Goal: Task Accomplishment & Management: Manage account settings

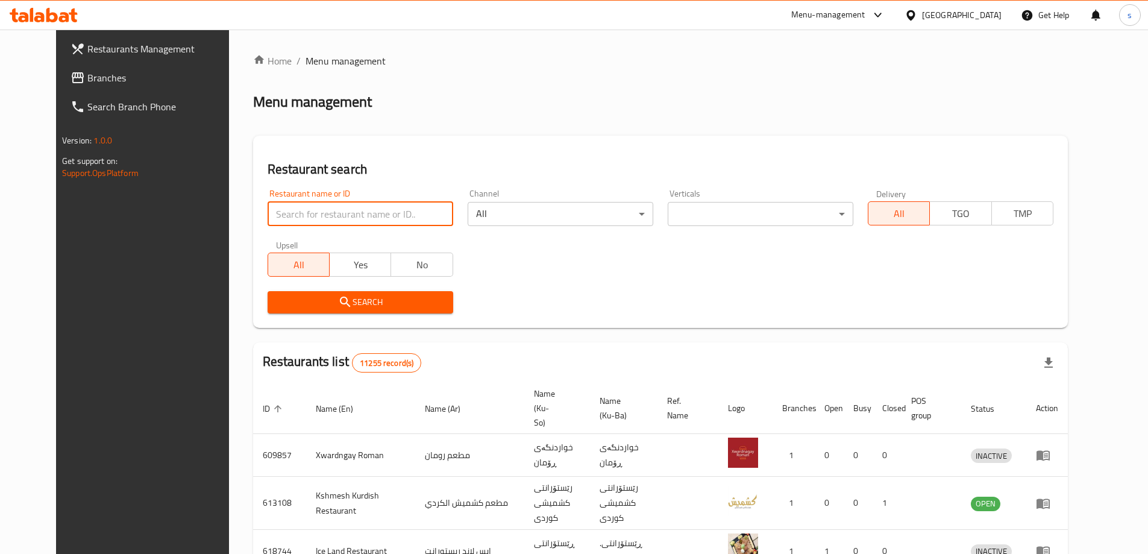
click at [268, 206] on input "search" at bounding box center [361, 214] width 186 height 24
paste input "628356"
type input "628356"
click button "Search" at bounding box center [361, 302] width 186 height 22
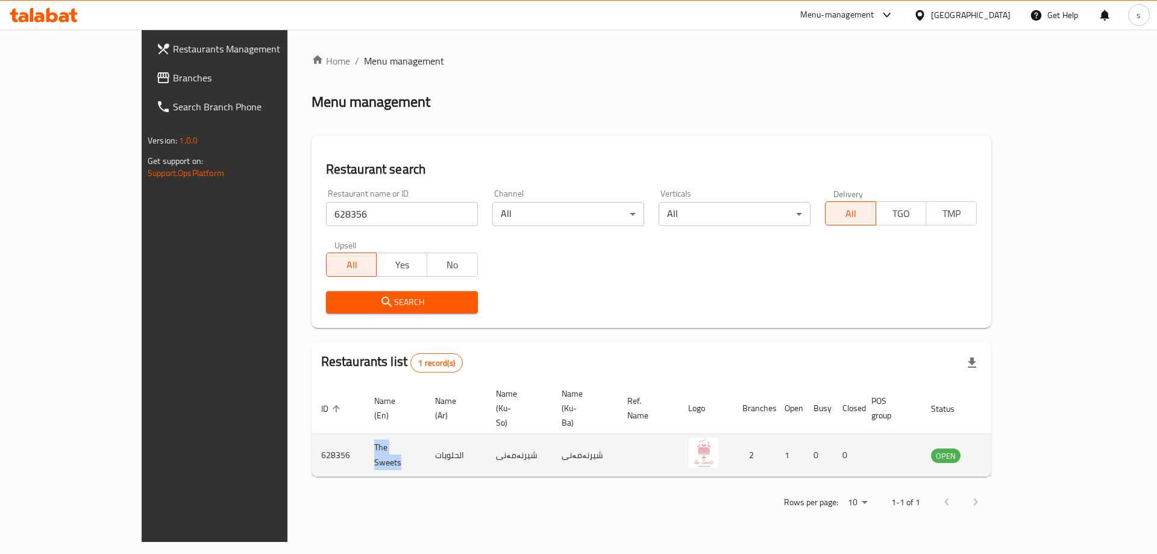
drag, startPoint x: 323, startPoint y: 428, endPoint x: 278, endPoint y: 430, distance: 44.6
click at [365, 434] on td "The Sweets" at bounding box center [395, 455] width 61 height 43
copy td "The Sweets"
click at [1026, 441] on td "enhanced table" at bounding box center [1006, 455] width 42 height 43
click at [1008, 451] on icon "enhanced table" at bounding box center [1001, 456] width 13 height 10
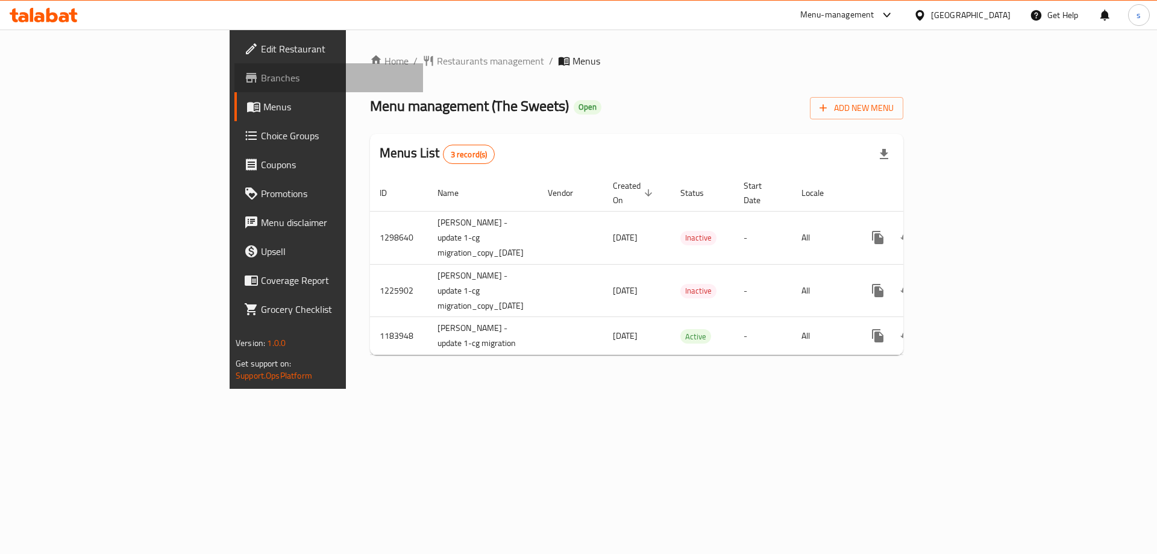
click at [261, 76] on span "Branches" at bounding box center [337, 78] width 152 height 14
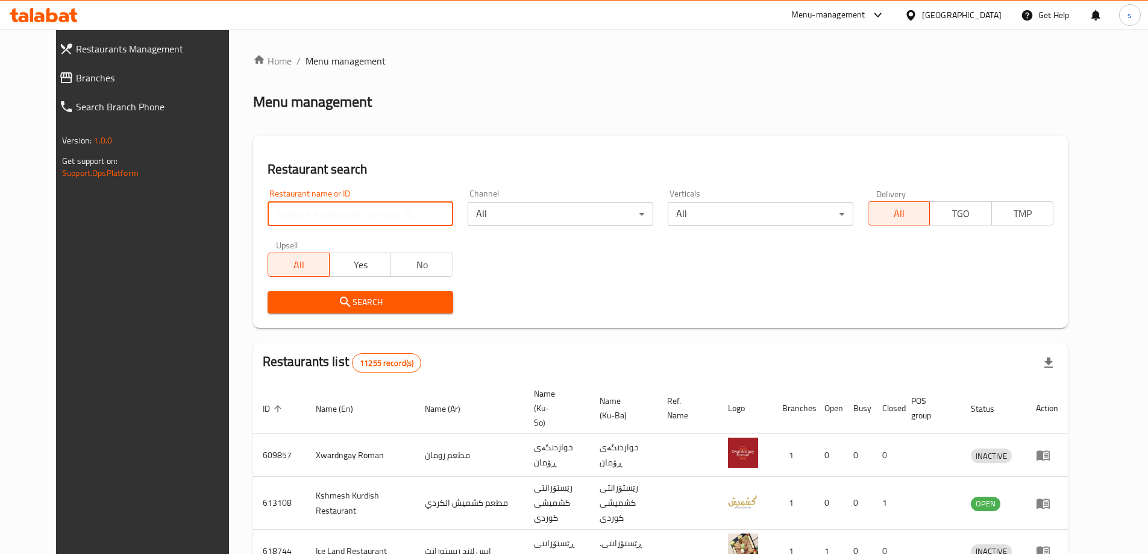
drag, startPoint x: 0, startPoint y: 0, endPoint x: 278, endPoint y: 215, distance: 351.0
click at [278, 215] on input "search" at bounding box center [361, 214] width 186 height 24
paste input "737256"
type input "737256"
click button "Search" at bounding box center [361, 302] width 186 height 22
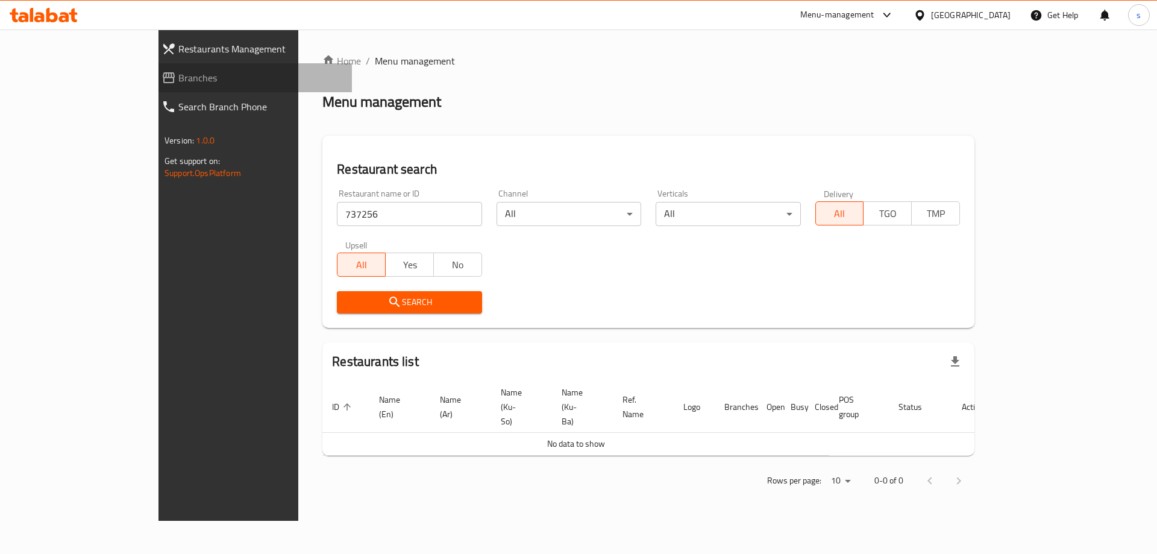
click at [152, 64] on link "Branches" at bounding box center [252, 77] width 200 height 29
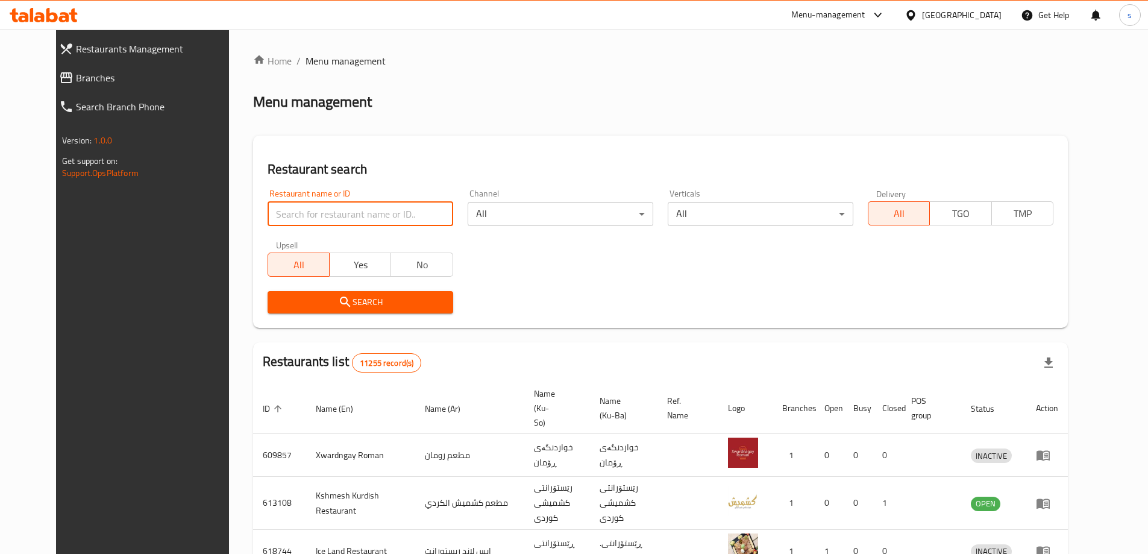
drag, startPoint x: 0, startPoint y: 0, endPoint x: 272, endPoint y: 212, distance: 344.9
click at [272, 212] on input "search" at bounding box center [361, 214] width 186 height 24
paste input "Al chef [PERSON_NAME] Diet Food"
type input "Al chef [PERSON_NAME] Diet Food"
click button "Search" at bounding box center [361, 302] width 186 height 22
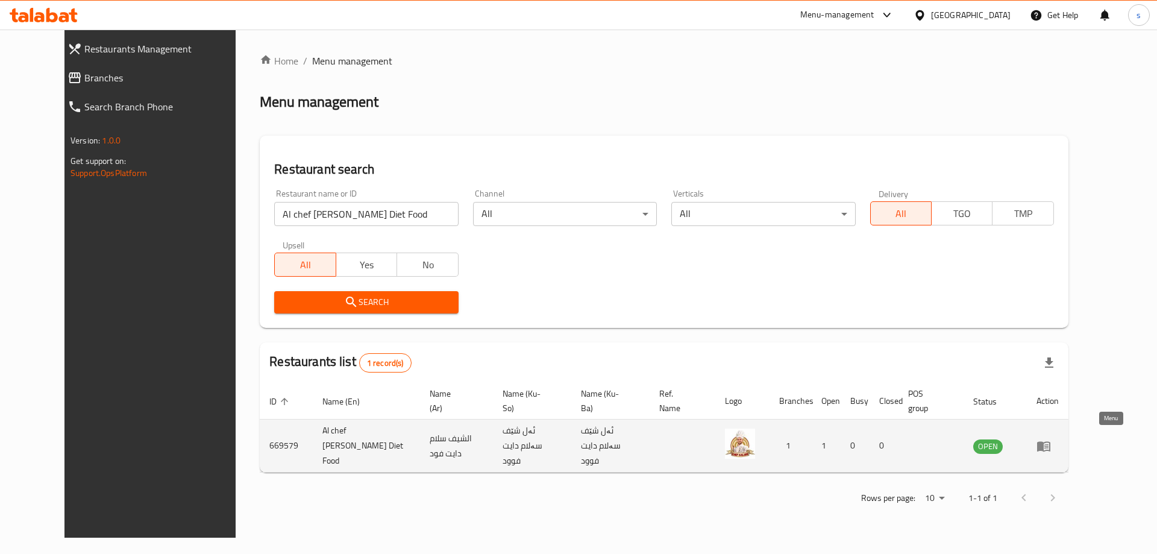
click at [1050, 441] on icon "enhanced table" at bounding box center [1043, 446] width 13 height 10
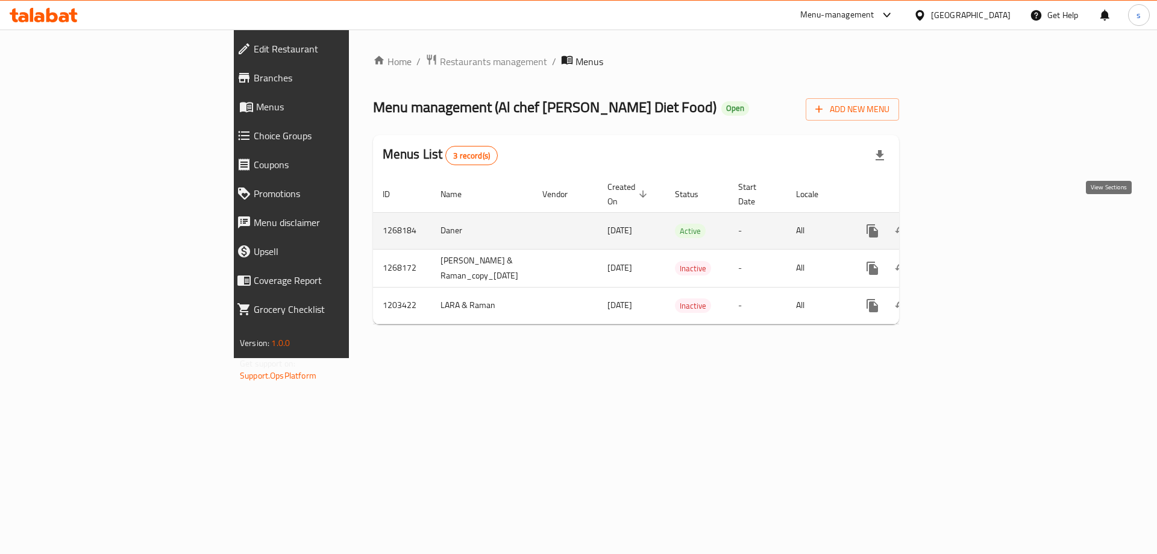
click at [967, 224] on icon "enhanced table" at bounding box center [959, 231] width 14 height 14
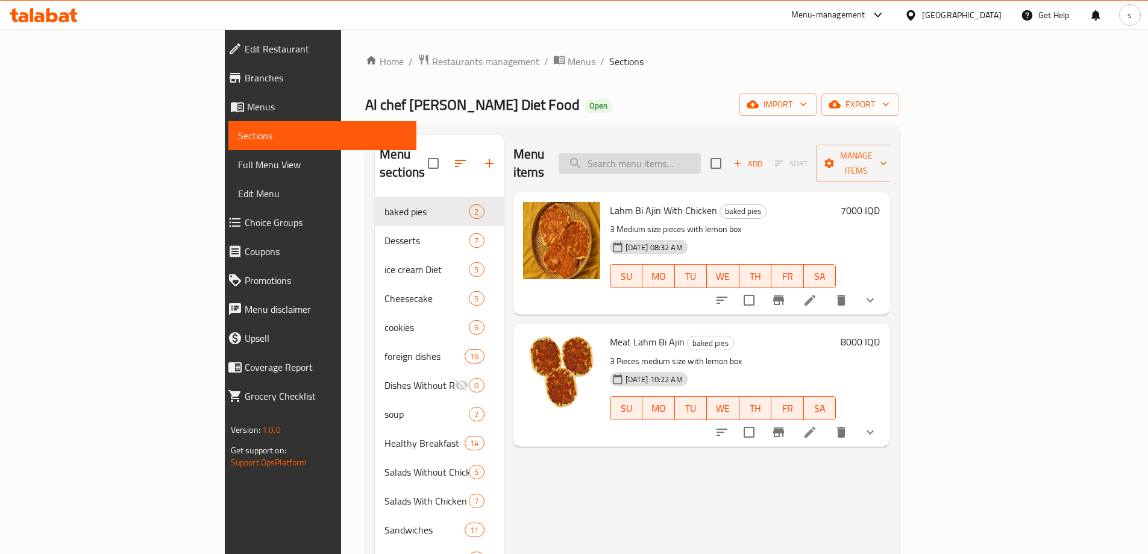
click at [701, 155] on input "search" at bounding box center [630, 163] width 142 height 21
paste input "Al chef [PERSON_NAME] Diet Food"
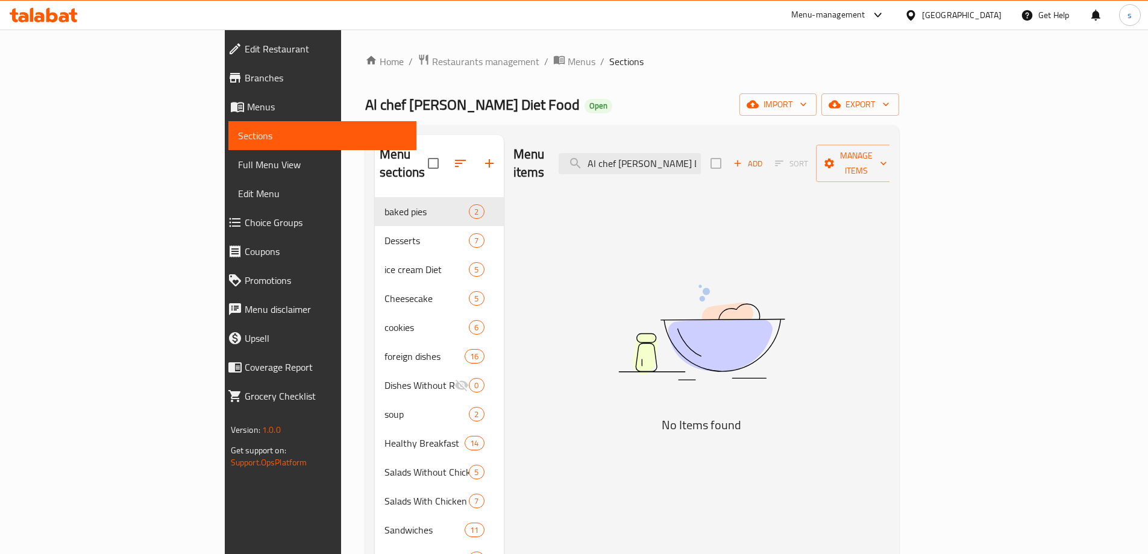
drag, startPoint x: 779, startPoint y: 155, endPoint x: 618, endPoint y: 166, distance: 161.2
click at [618, 166] on div "Menu items Al chef Salam Diet Food Add Sort Manage items" at bounding box center [701, 163] width 377 height 57
paste input "Diet Saffron And Vanilla Cheesecake"
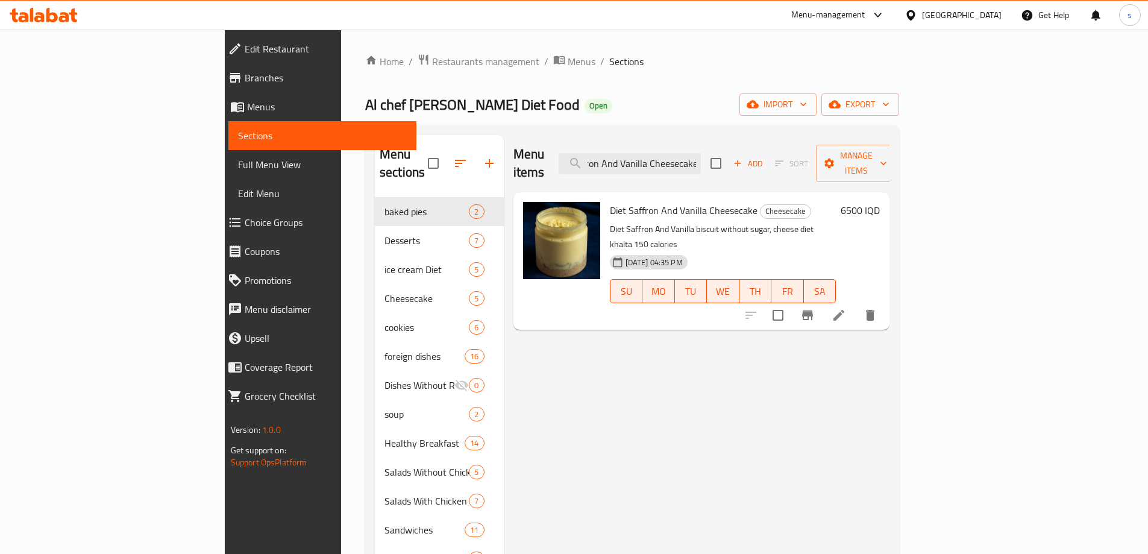
type input "Diet Saffron And Vanilla Cheesecake"
click at [844, 310] on icon at bounding box center [838, 315] width 11 height 11
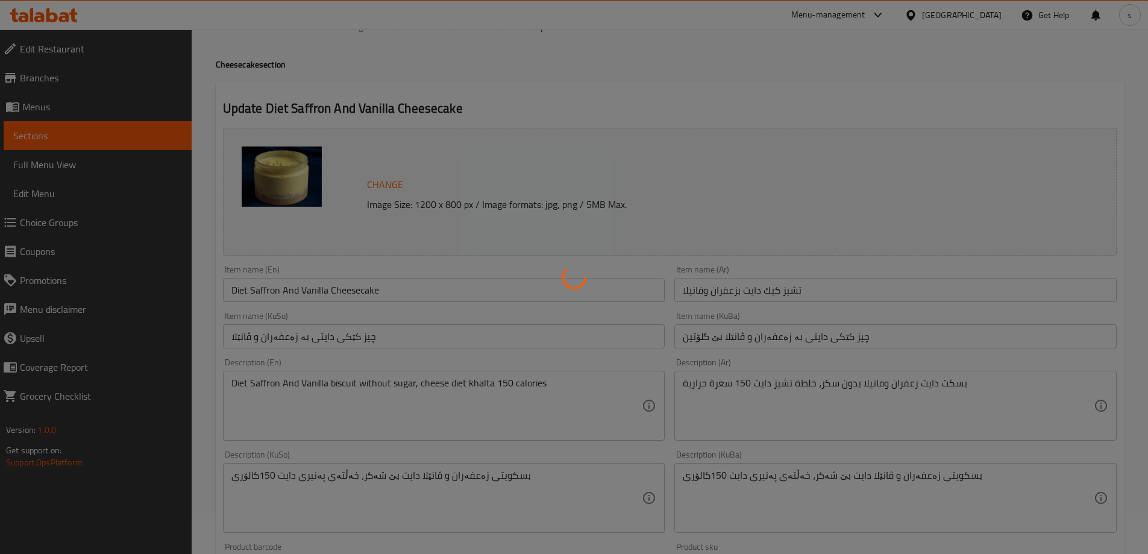
scroll to position [46, 0]
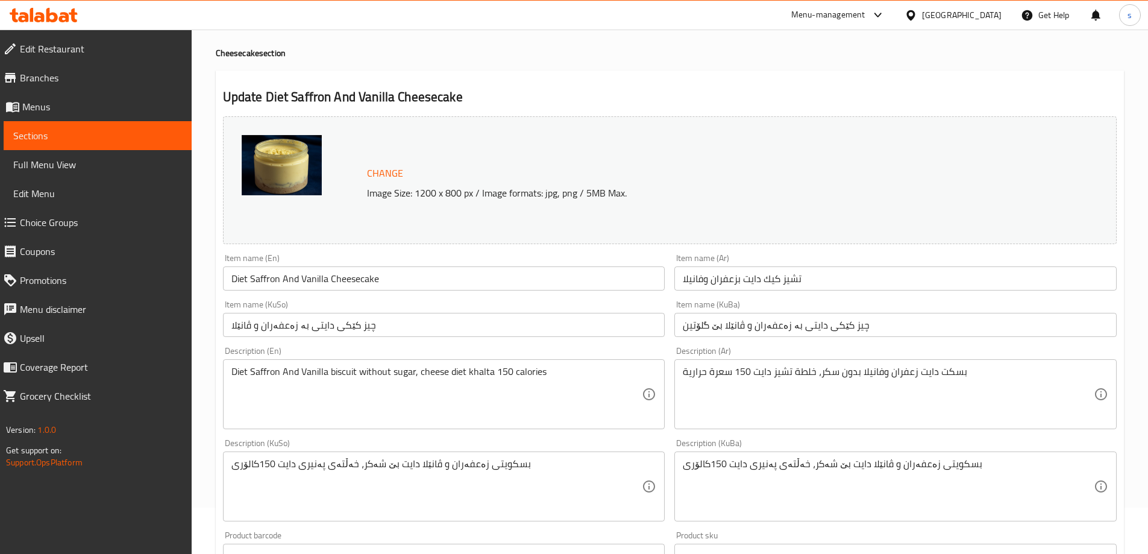
click at [847, 284] on input "تشيز كيك دايت بزعفران وفانيلا" at bounding box center [895, 278] width 442 height 24
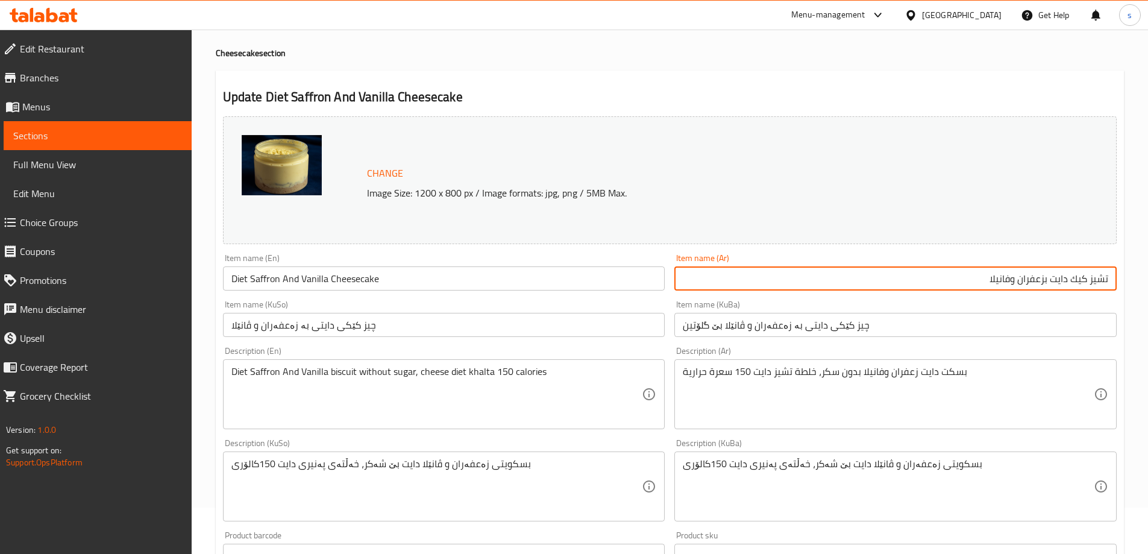
drag, startPoint x: 1071, startPoint y: 283, endPoint x: 1129, endPoint y: 283, distance: 57.3
click at [1129, 283] on div "Home / Restaurants management / Menus / Sections / item / update Cheesecake sec…" at bounding box center [670, 472] width 956 height 978
paste input "تشيز كيك"
click at [896, 324] on input "چیز کێکی دایتی بە زەعفەران و ڤانێلا بێ گلۆتین" at bounding box center [895, 325] width 442 height 24
click at [958, 281] on input "تشيز كيك دايت بزعفران وفانيلا" at bounding box center [895, 278] width 442 height 24
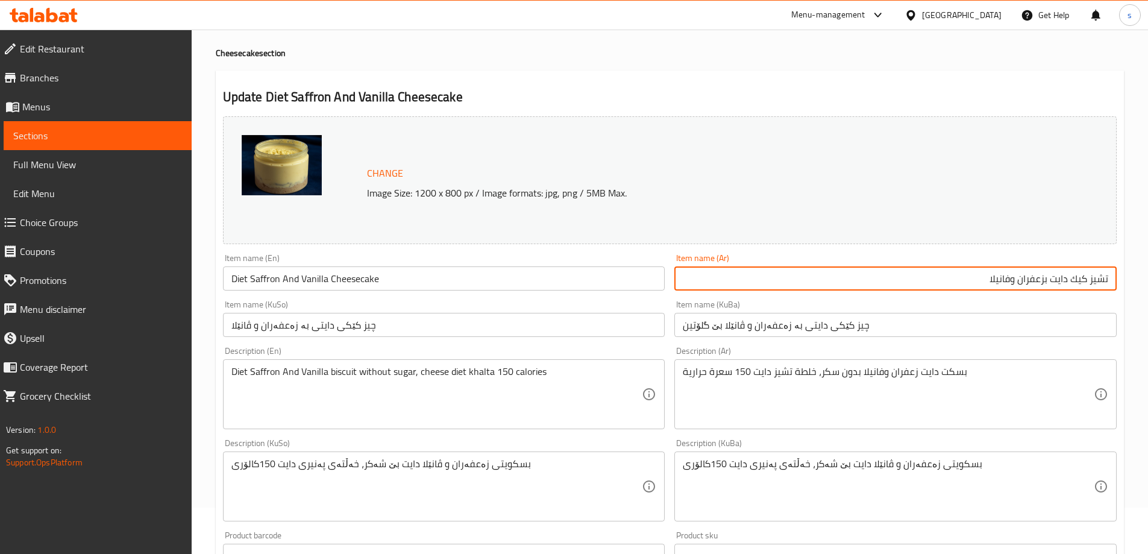
type input "تشيز كيك دايت بزعفران وفانيلا"
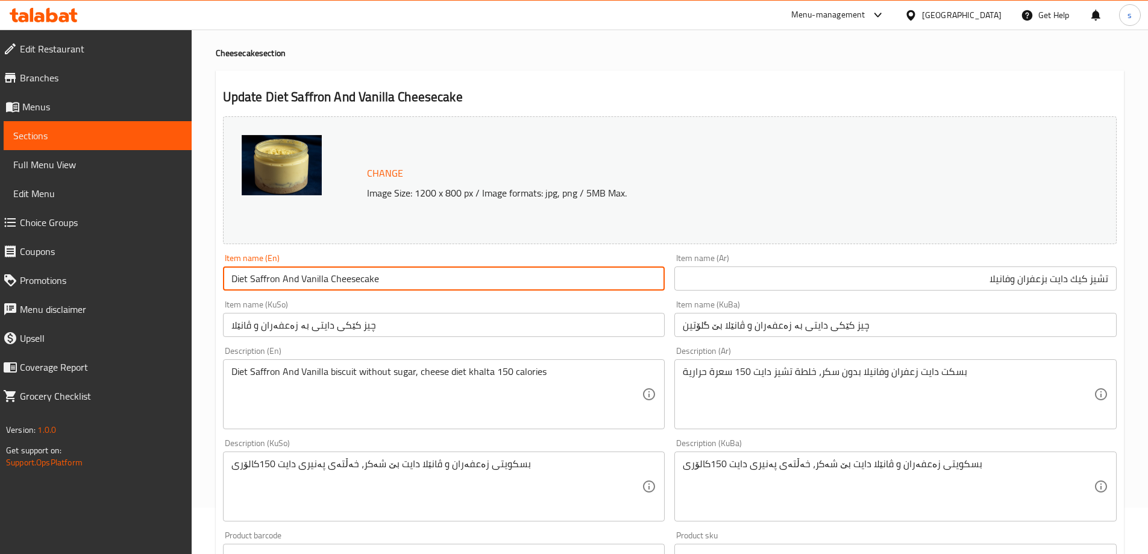
click at [301, 280] on input "Diet Saffron And Vanilla Cheesecake" at bounding box center [444, 278] width 442 height 24
drag, startPoint x: 249, startPoint y: 280, endPoint x: 225, endPoint y: 280, distance: 24.1
click at [225, 280] on input "Diet Saffron And Vanilla Cheesecake" at bounding box center [444, 278] width 442 height 24
click at [384, 281] on input "Saffron And Vanilla Cheesecake" at bounding box center [444, 278] width 442 height 24
paste input "Diet"
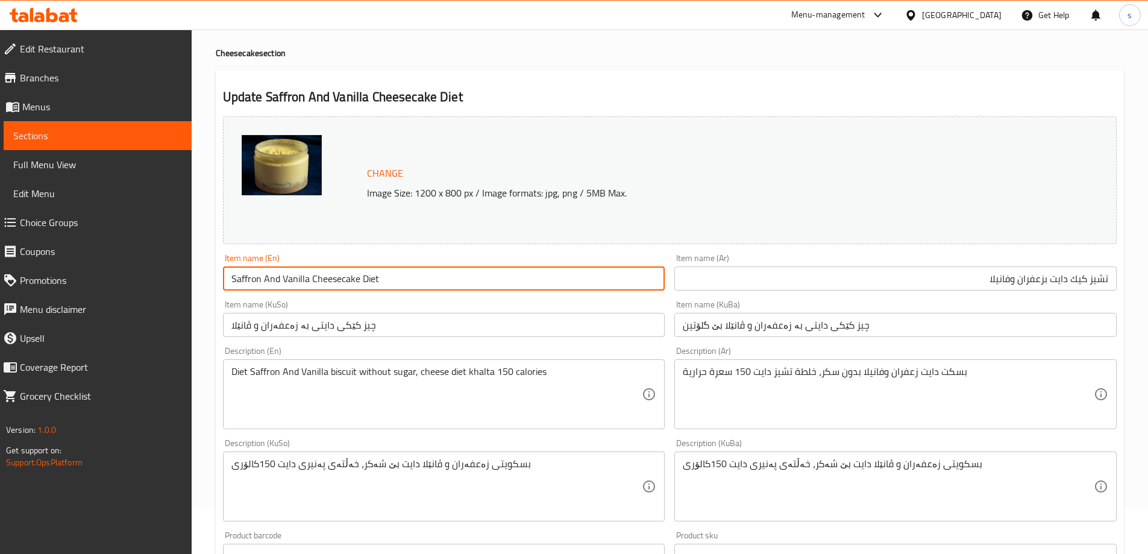
click at [290, 281] on input "Saffron And Vanilla Cheesecake Diet" at bounding box center [444, 278] width 442 height 24
click at [244, 283] on input "Saffron And Cheesecake Diet" at bounding box center [444, 278] width 442 height 24
click at [248, 283] on input "And Cheesecake Diet" at bounding box center [444, 278] width 442 height 24
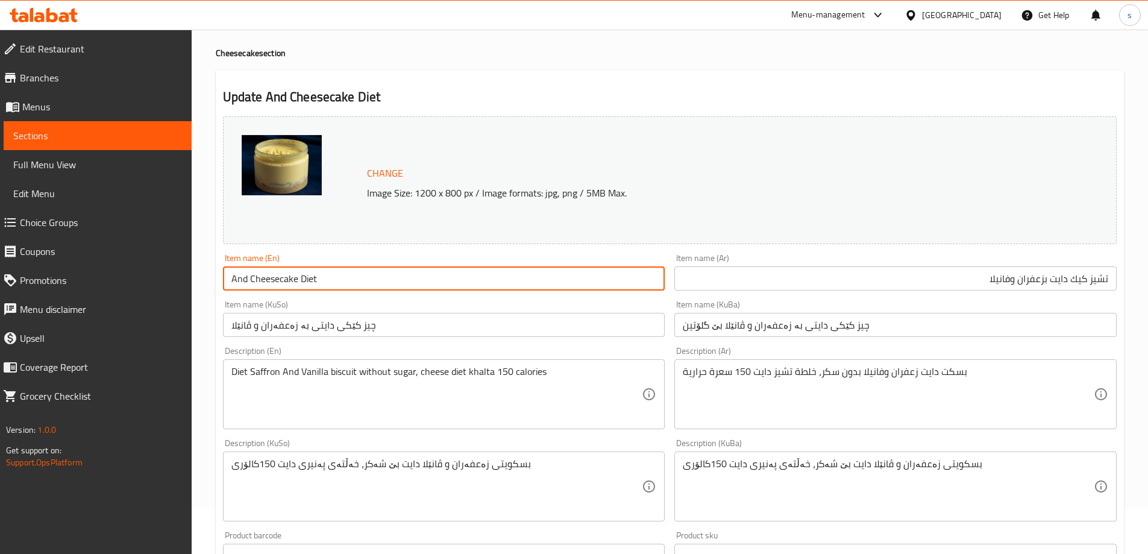
paste input "Saffron"
click at [229, 283] on input "And Saffron Cheesecake Diet" at bounding box center [444, 278] width 442 height 24
paste input "Vanilla"
type input "Vanilla And Saffron Cheesecake Diet"
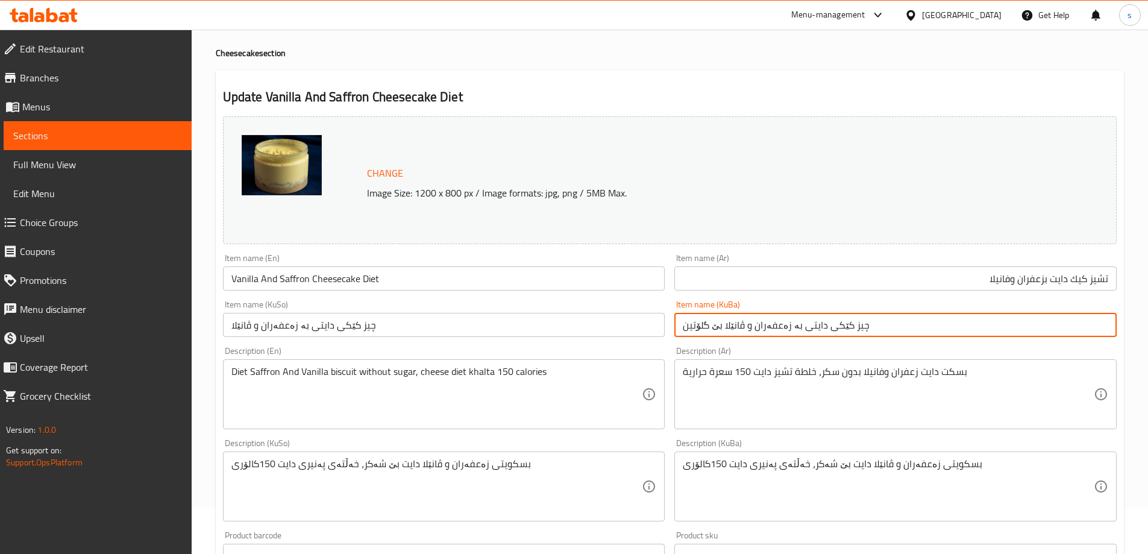
drag, startPoint x: 907, startPoint y: 325, endPoint x: 627, endPoint y: 321, distance: 279.7
click at [627, 321] on div "Change Image Size: 1200 x 800 px / Image formats: jpg, png / 5MB Max. Item name…" at bounding box center [669, 449] width 903 height 676
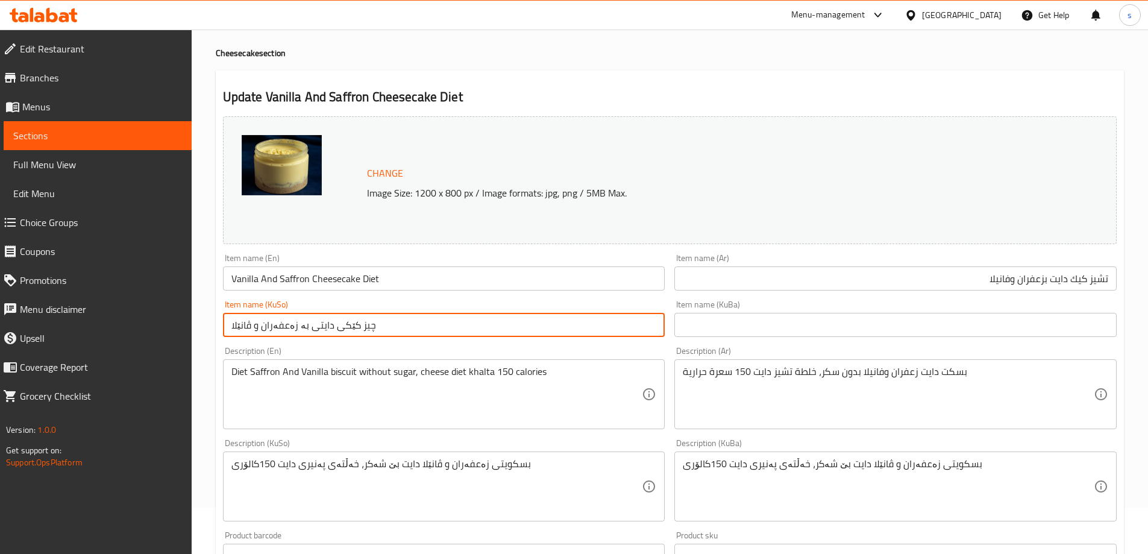
click at [630, 324] on input "چیز کێکی دایتی بە زەعفەران و ڤانێلا" at bounding box center [444, 325] width 442 height 24
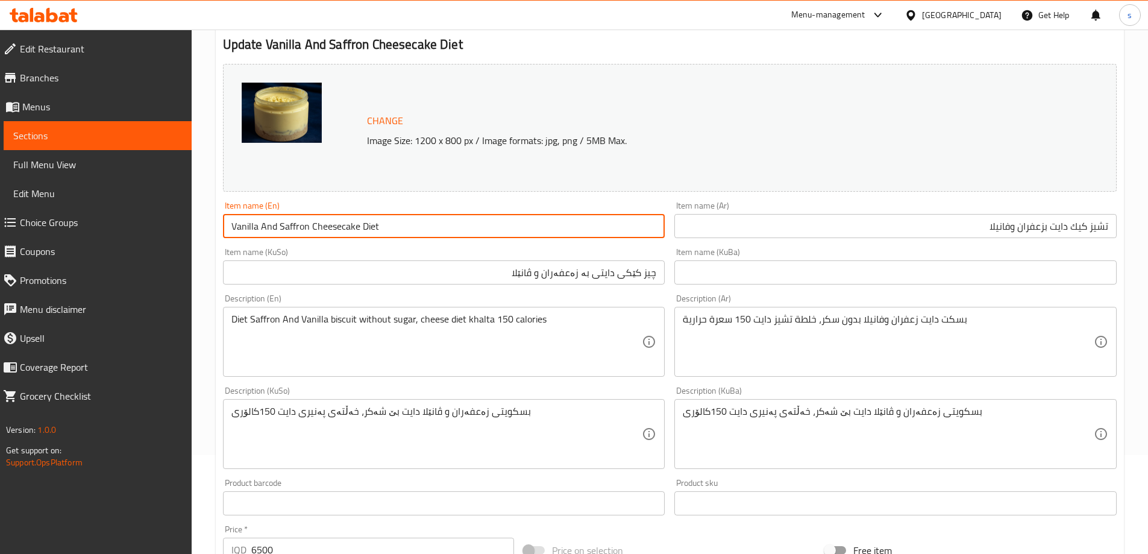
drag, startPoint x: 396, startPoint y: 227, endPoint x: 186, endPoint y: 239, distance: 210.1
click at [186, 239] on div "Edit Restaurant Branches Menus Sections Full Menu View Edit Menu Choice Groups …" at bounding box center [574, 420] width 1148 height 978
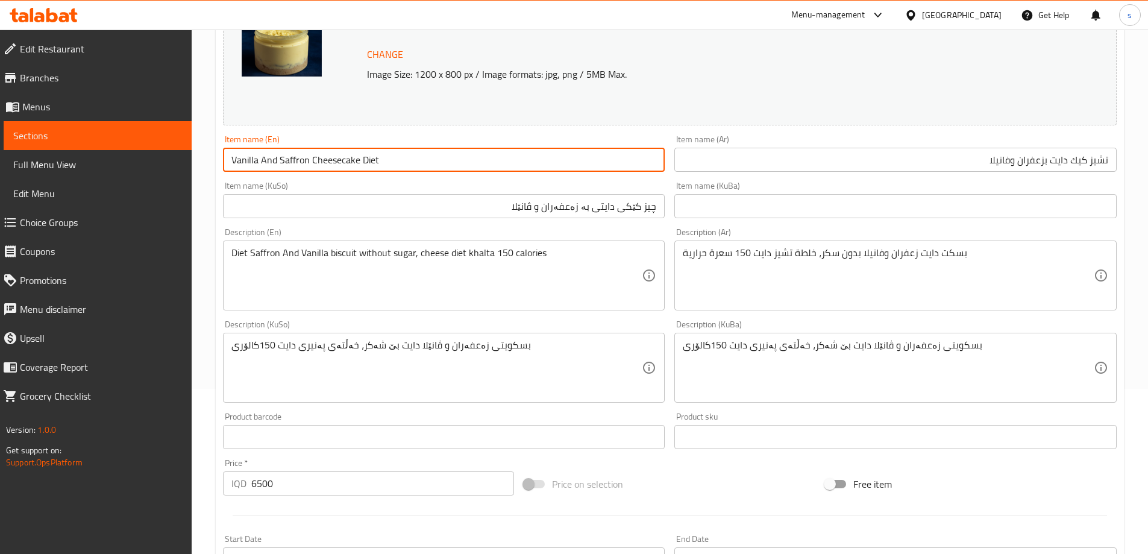
scroll to position [202, 0]
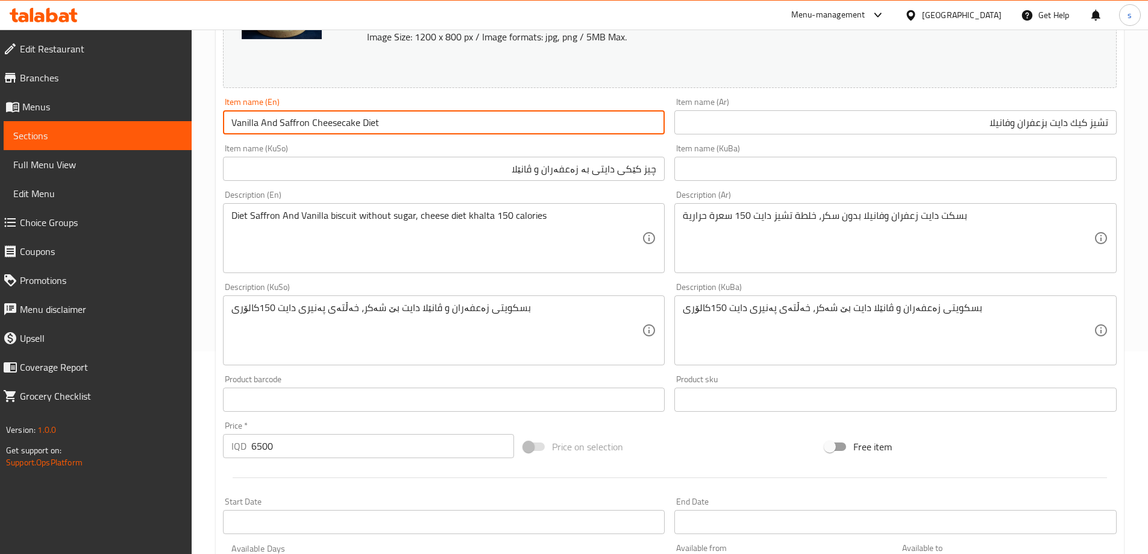
click at [477, 169] on input "چیز کێکی دایتی بە زەعفەران و ڤانێلا" at bounding box center [444, 169] width 442 height 24
drag, startPoint x: 310, startPoint y: 126, endPoint x: 357, endPoint y: 131, distance: 47.3
click at [357, 131] on input "Vanilla And Saffron Cheesecake Diet" at bounding box center [444, 122] width 442 height 24
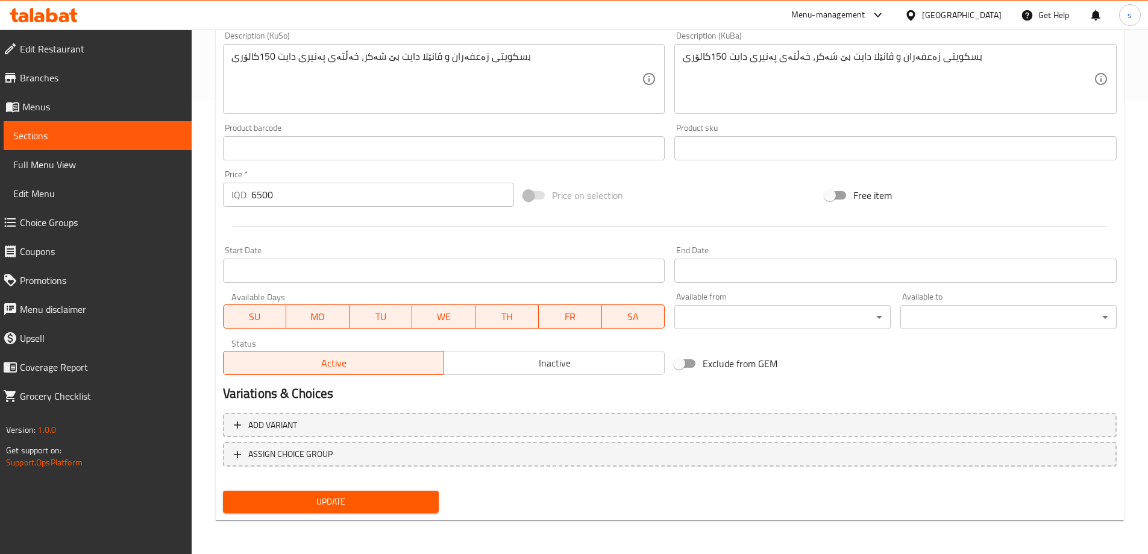
click at [392, 499] on span "Update" at bounding box center [331, 501] width 197 height 15
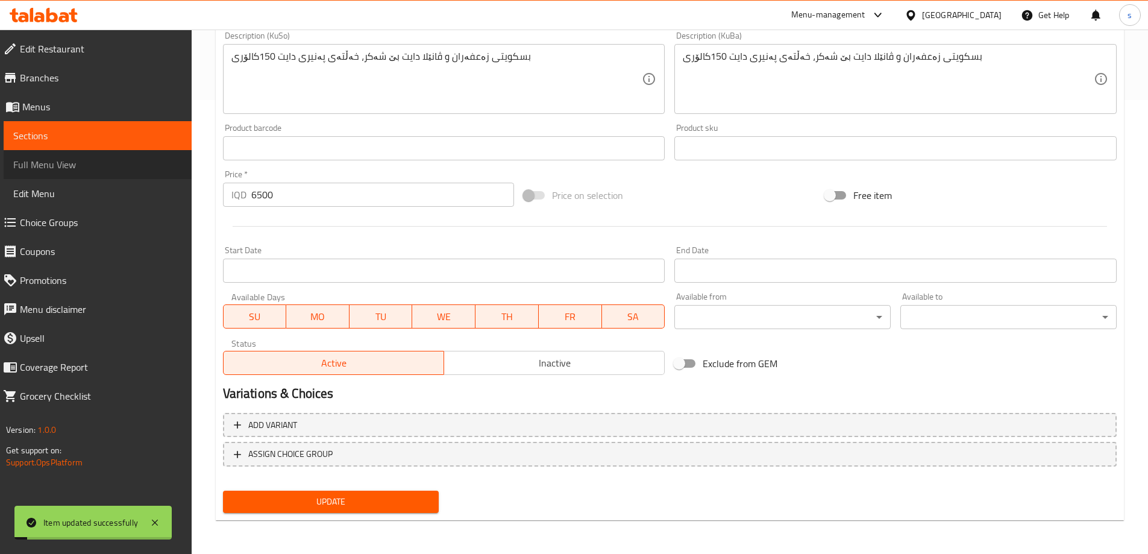
click at [51, 170] on span "Full Menu View" at bounding box center [97, 164] width 169 height 14
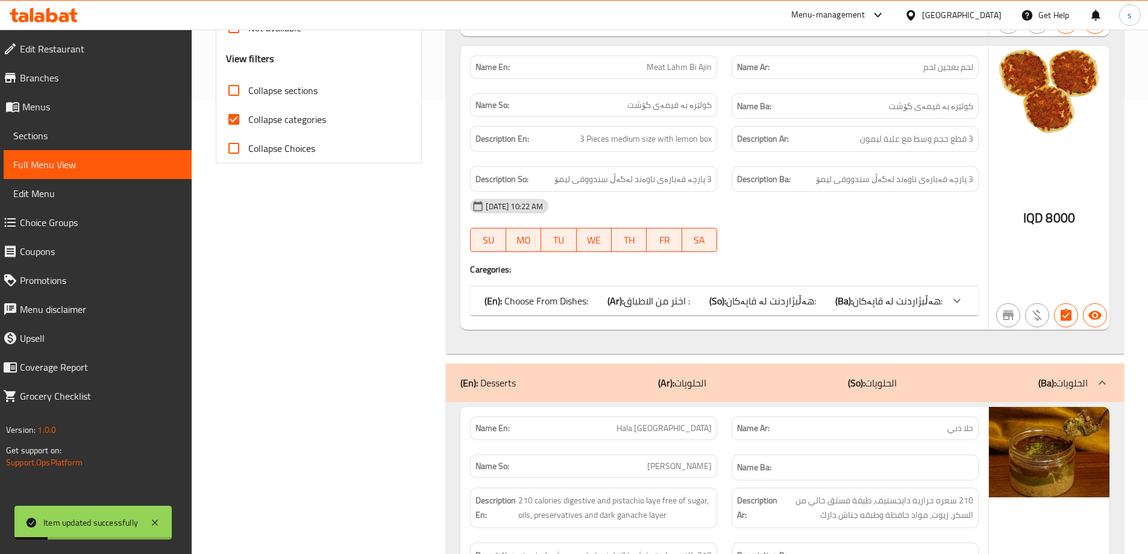
click at [232, 91] on input "Collapse sections" at bounding box center [233, 90] width 29 height 29
checkbox input "true"
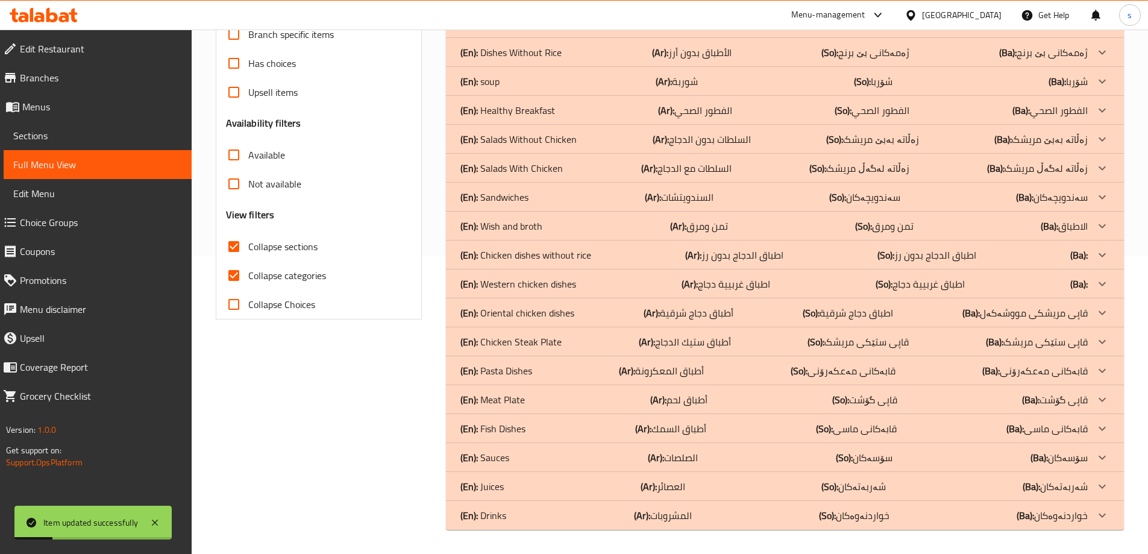
click at [231, 261] on input "Collapse categories" at bounding box center [233, 275] width 29 height 29
checkbox input "false"
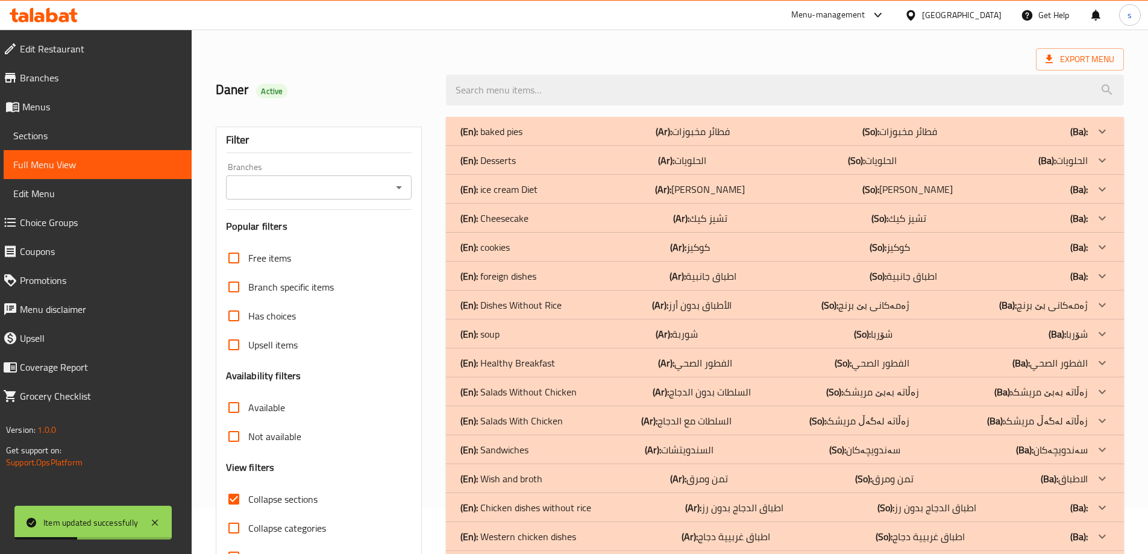
scroll to position [11, 0]
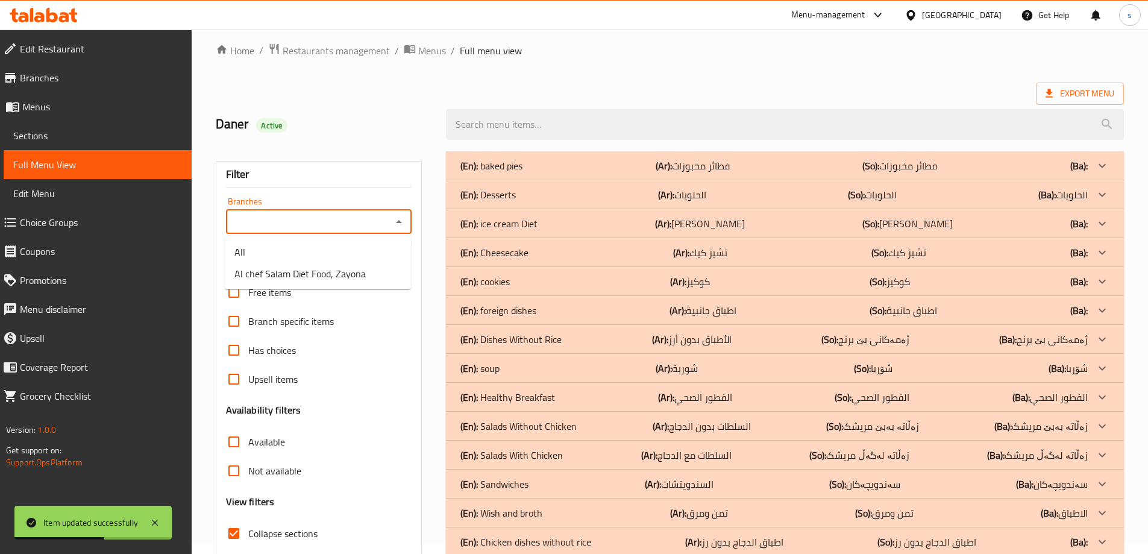
click at [304, 219] on input "Branches" at bounding box center [309, 221] width 159 height 17
click at [356, 268] on span "Al chef Salam Diet Food, Zayona" at bounding box center [299, 273] width 131 height 14
type input "Al chef Salam Diet Food, Zayona"
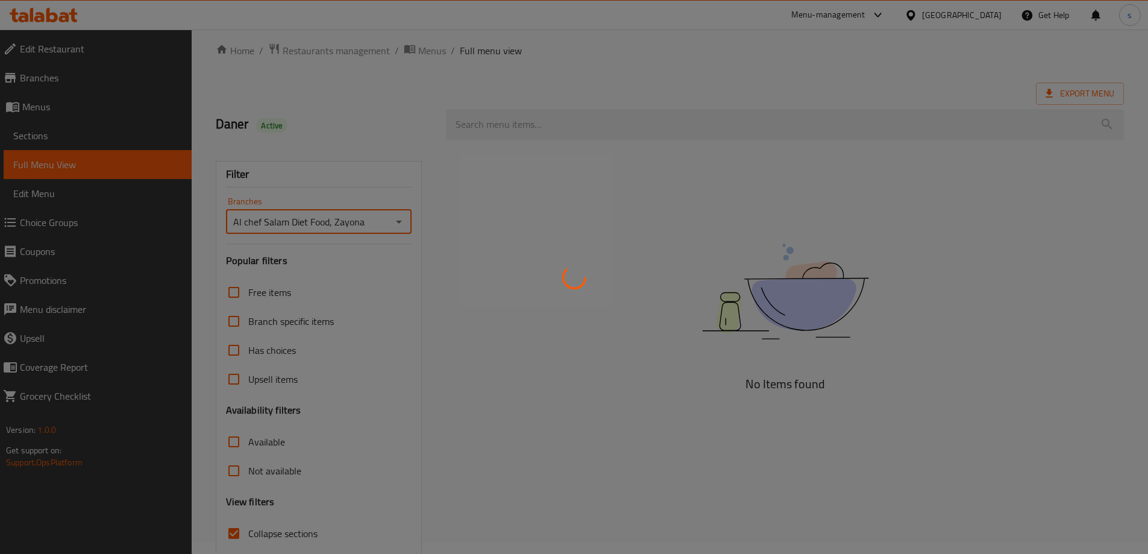
click at [615, 122] on div at bounding box center [574, 277] width 1148 height 554
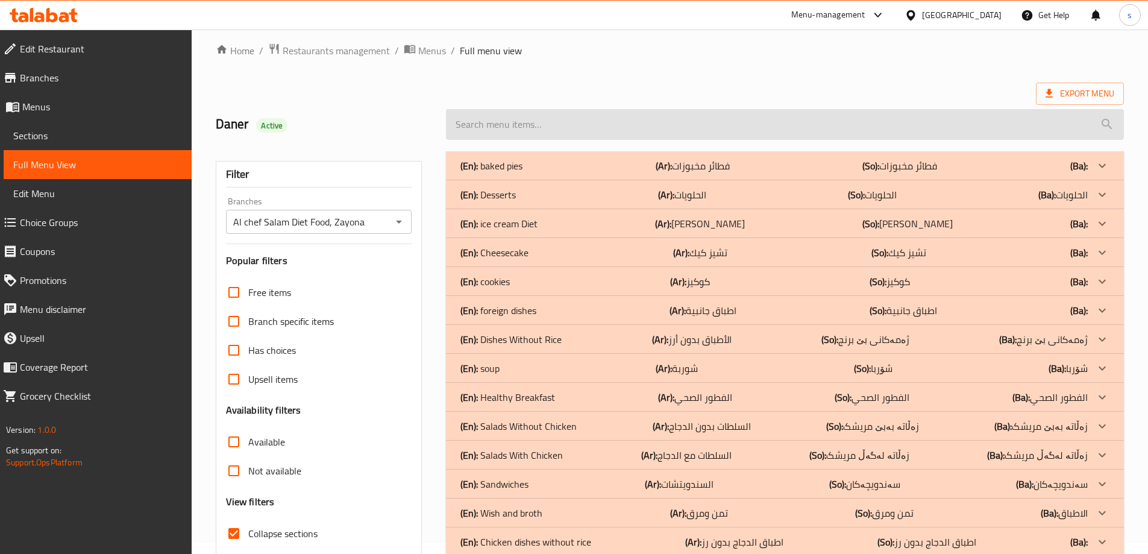
click at [574, 114] on input "search" at bounding box center [785, 124] width 678 height 31
paste input "Vanilla And Saffron Cheesecake Diet"
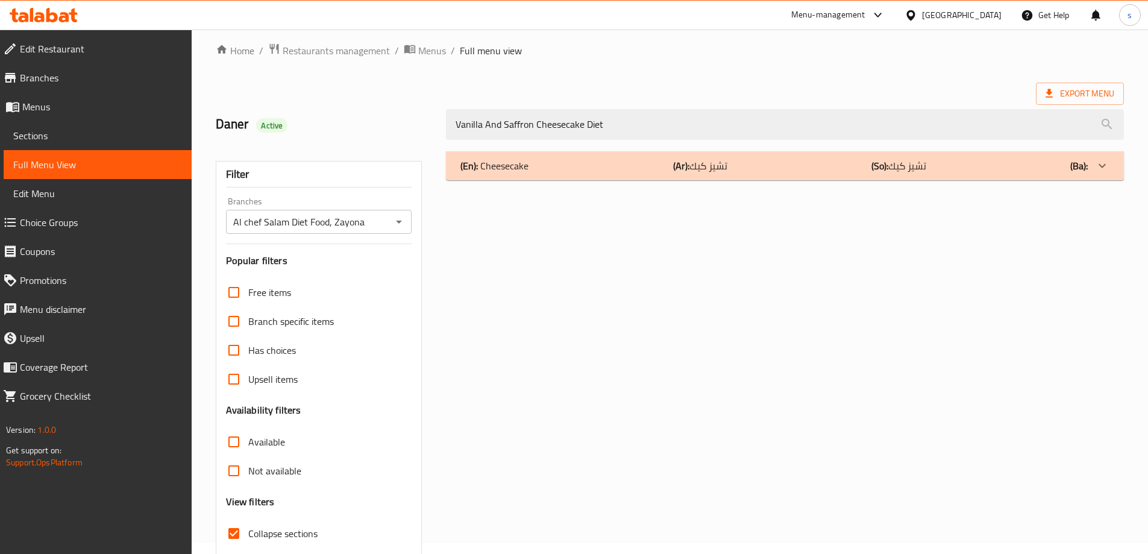
type input "Vanilla And Saffron Cheesecake Diet"
click at [546, 168] on div "(En): Cheesecake (Ar): تشيز كيك (So): تشيز كيك (Ba):" at bounding box center [773, 165] width 627 height 14
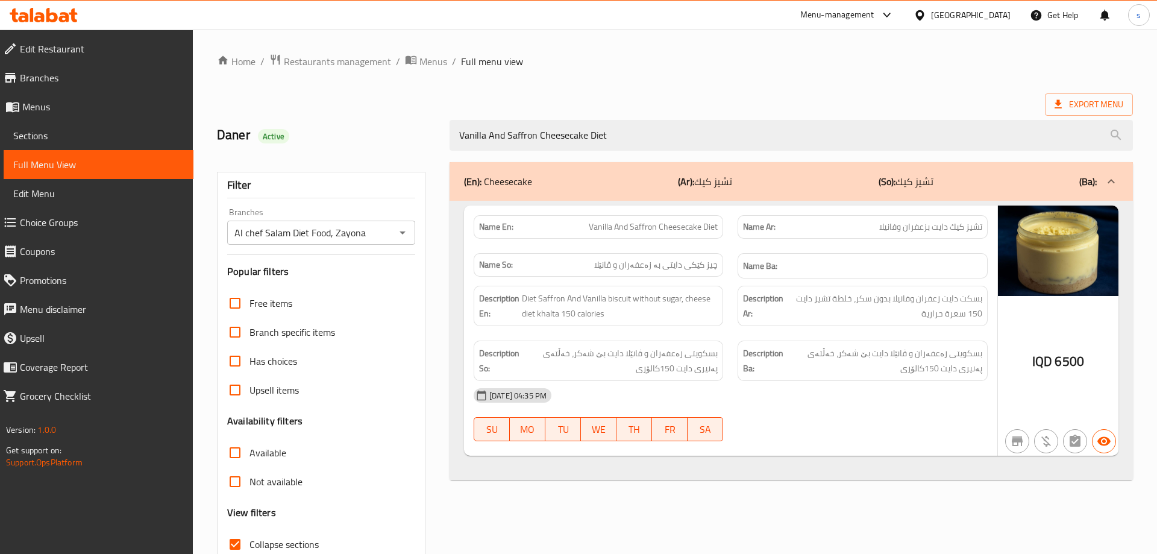
scroll to position [87, 0]
